Goal: Find specific page/section: Find specific page/section

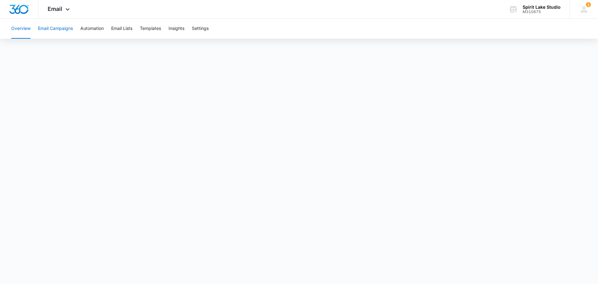
click at [71, 32] on button "Email Campaigns" at bounding box center [55, 29] width 35 height 20
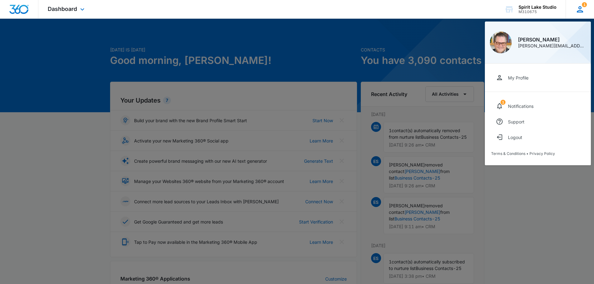
click at [582, 6] on span "1" at bounding box center [584, 4] width 5 height 5
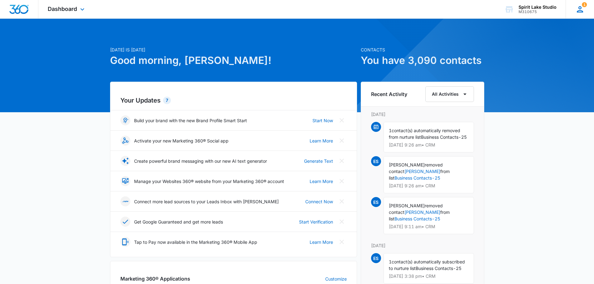
click at [582, 6] on span "1" at bounding box center [584, 4] width 5 height 5
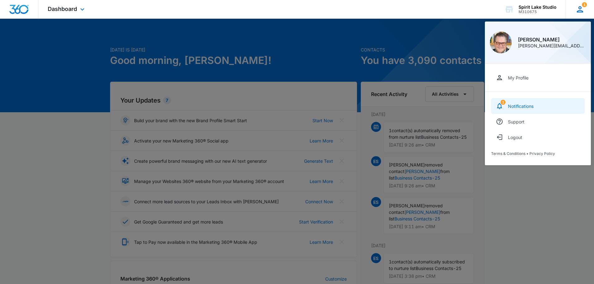
click at [512, 105] on div "Notifications" at bounding box center [521, 105] width 26 height 5
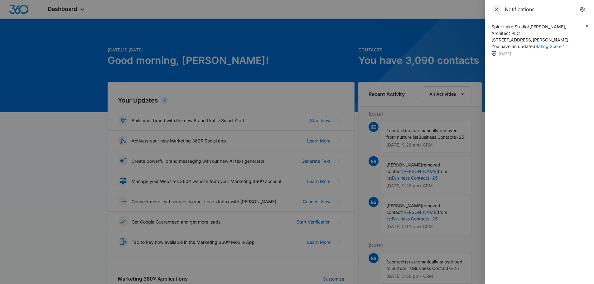
click at [496, 9] on icon "Close" at bounding box center [497, 9] width 4 height 4
